Goal: Task Accomplishment & Management: Use online tool/utility

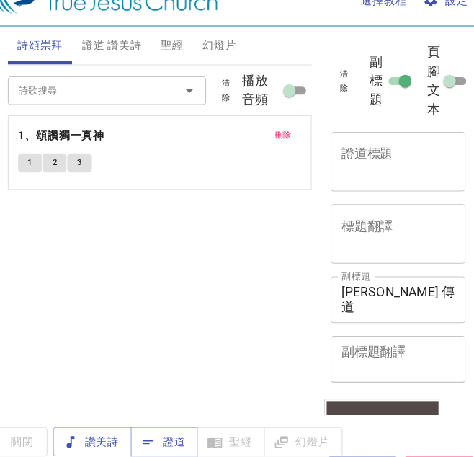
click at [51, 163] on button "1" at bounding box center [48, 170] width 22 height 17
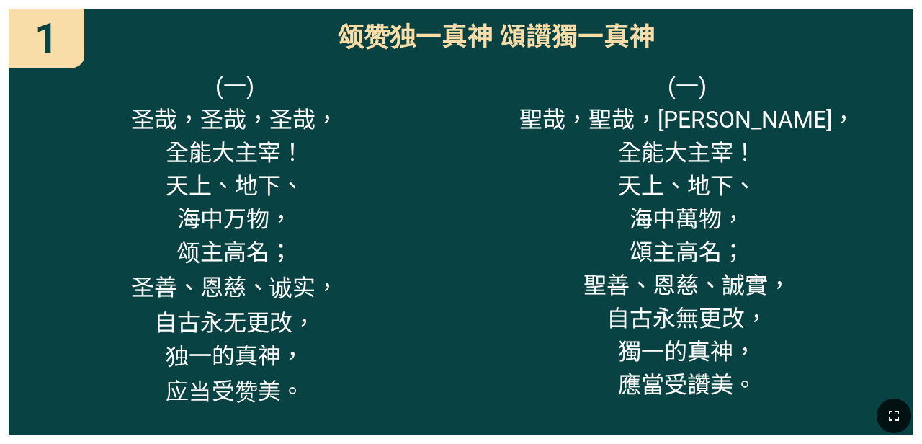
click at [575, 418] on icon "button" at bounding box center [894, 416] width 10 height 10
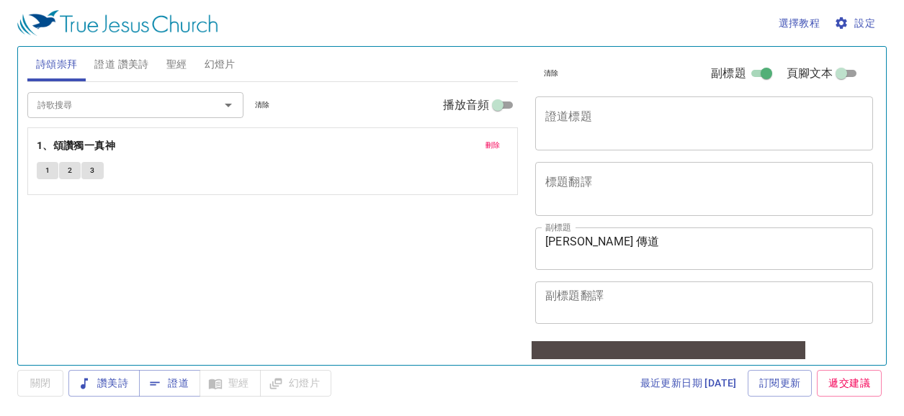
click at [851, 27] on span "設定" at bounding box center [856, 23] width 38 height 18
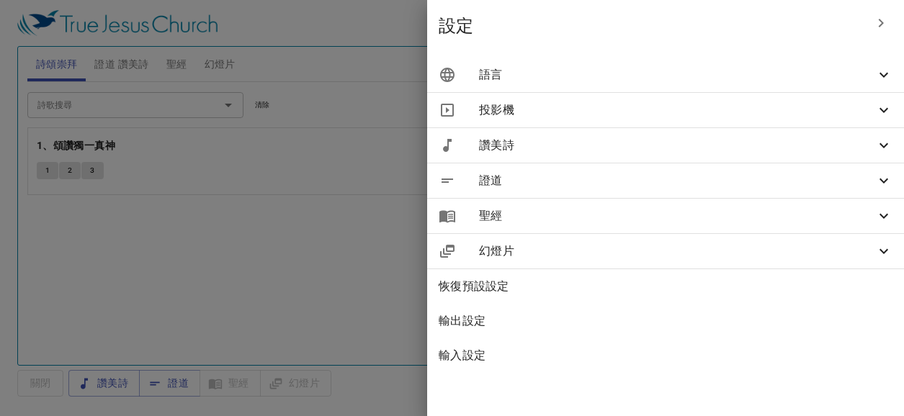
click at [879, 75] on icon at bounding box center [883, 74] width 17 height 17
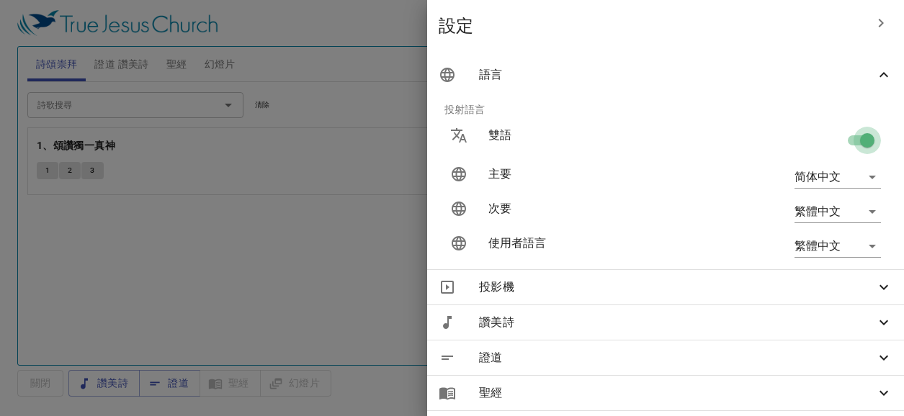
click at [839, 143] on input "checkbox" at bounding box center [867, 143] width 82 height 27
checkbox input "false"
click at [389, 262] on div at bounding box center [452, 208] width 904 height 416
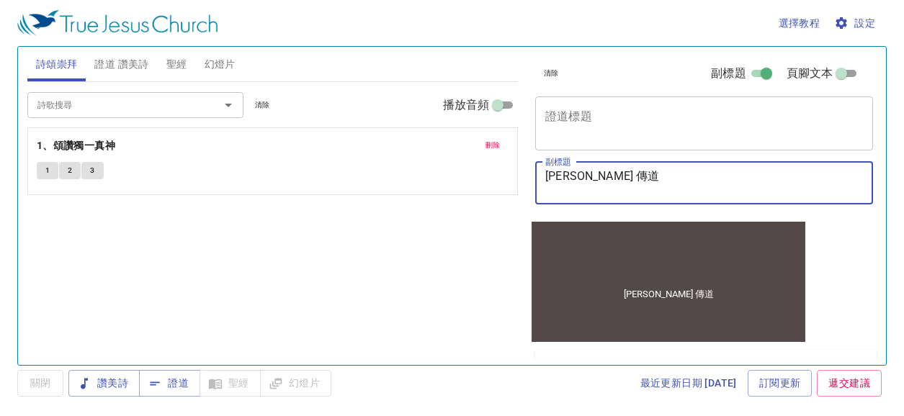
drag, startPoint x: 607, startPoint y: 178, endPoint x: 521, endPoint y: 184, distance: 85.9
click at [521, 184] on div "詩頌崇拜 證道 讚美詩 聖經 幻燈片 詩歌搜尋 詩歌搜尋 清除 播放音頻 刪除 1、頌讚獨一真神 1 2 3 詩歌搜尋 詩歌搜尋 清除 播放音頻 證道還未選讚…" at bounding box center [452, 200] width 861 height 318
type textarea "ㄜ"
type textarea "柯敏yu"
